Goal: Transaction & Acquisition: Purchase product/service

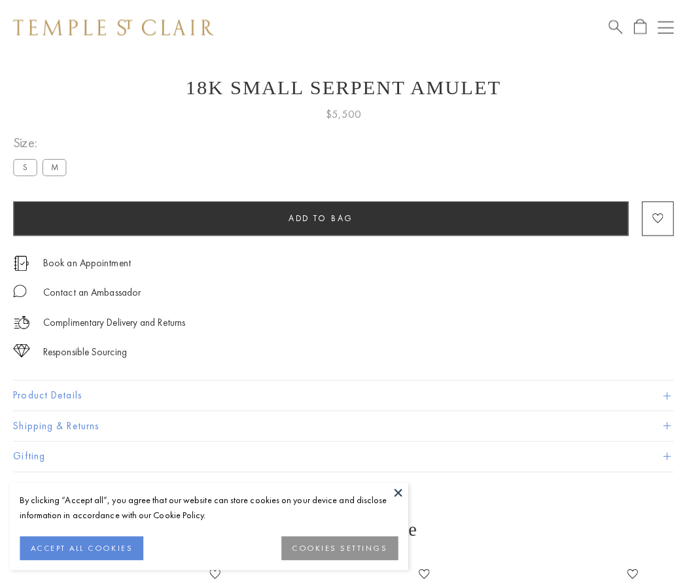
scroll to position [52, 0]
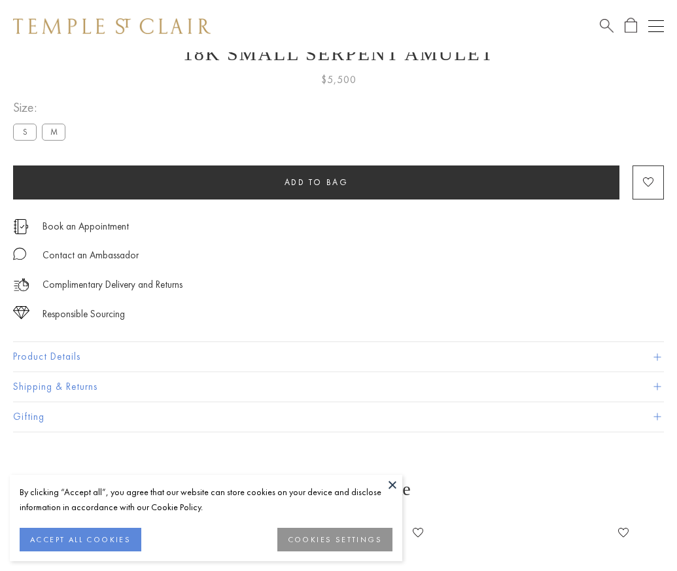
click at [316, 182] on span "Add to bag" at bounding box center [317, 182] width 64 height 11
